Goal: Navigation & Orientation: Understand site structure

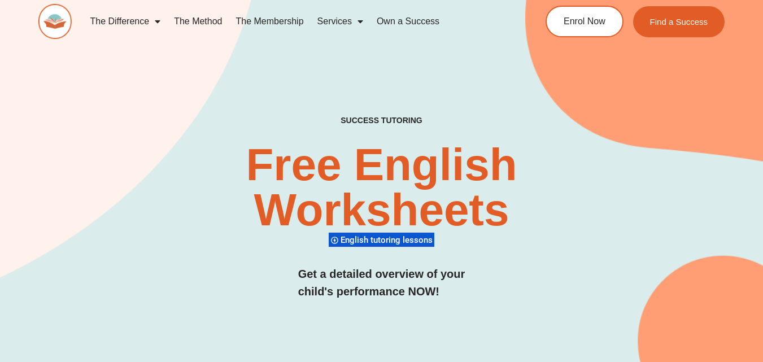
click at [214, 23] on link "The Method" at bounding box center [198, 21] width 62 height 26
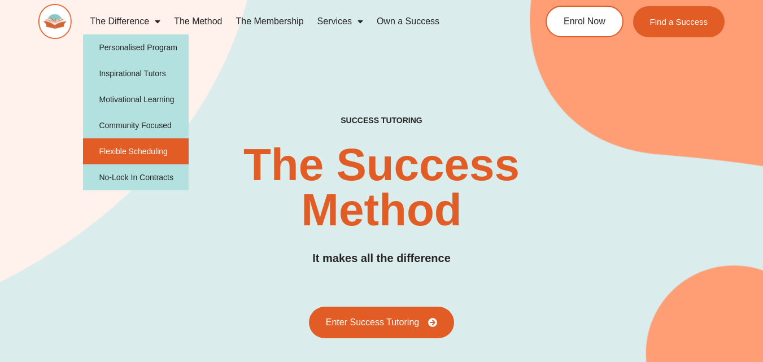
click at [158, 149] on link "Flexible Scheduling" at bounding box center [136, 151] width 106 height 26
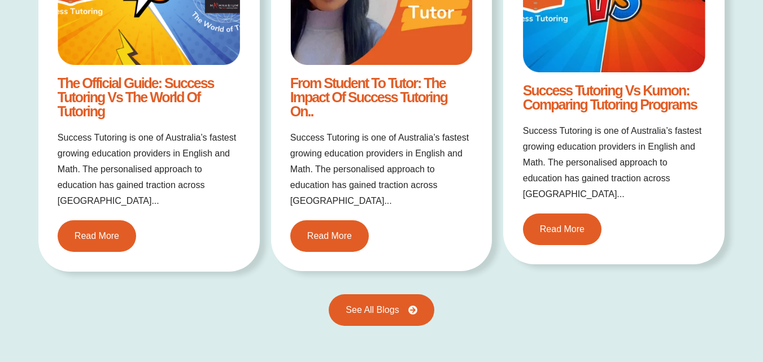
scroll to position [1577, 0]
